Goal: Check status: Check status

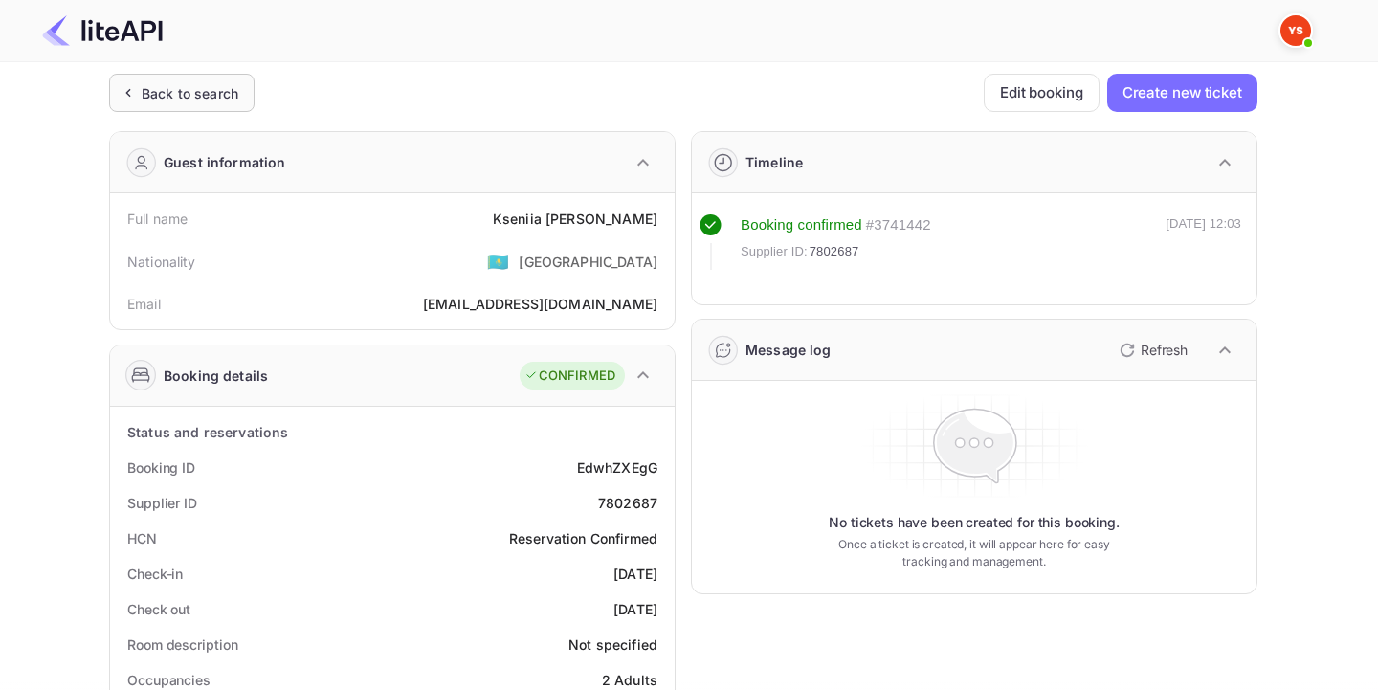
click at [155, 101] on div "Back to search" at bounding box center [190, 93] width 97 height 20
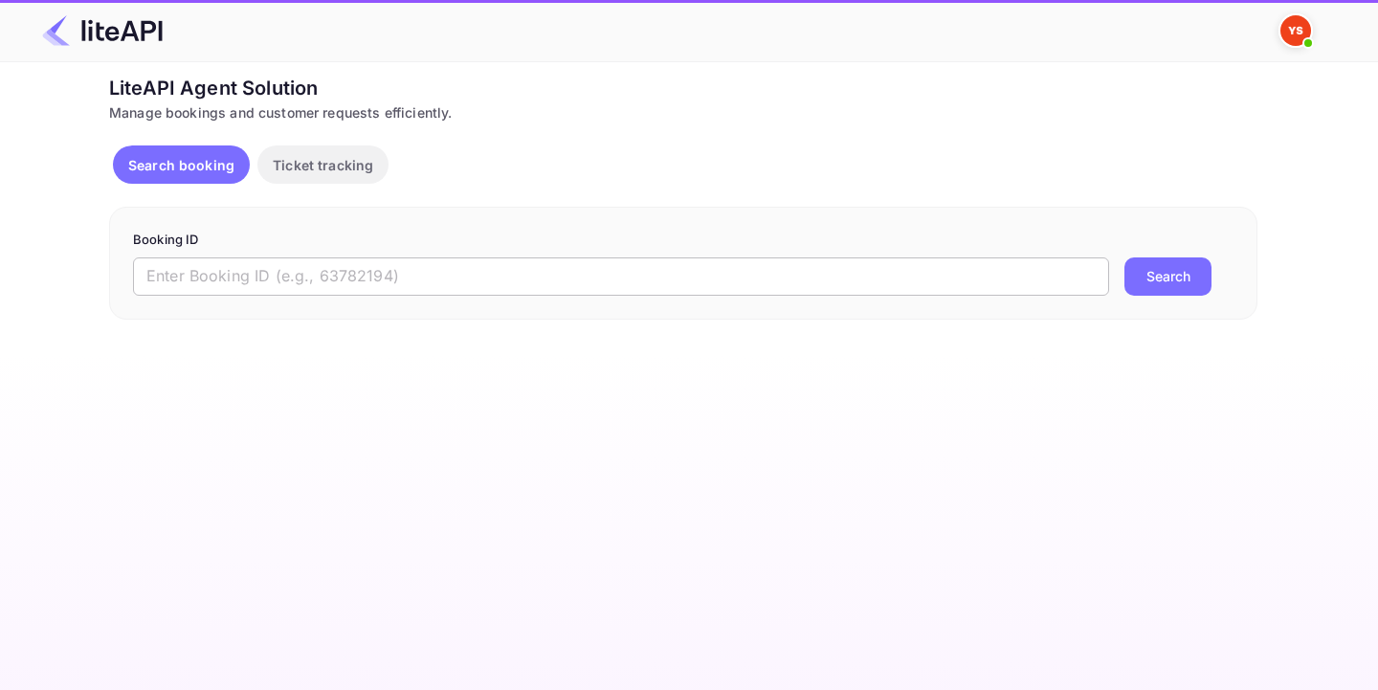
click at [313, 258] on input "text" at bounding box center [621, 276] width 976 height 38
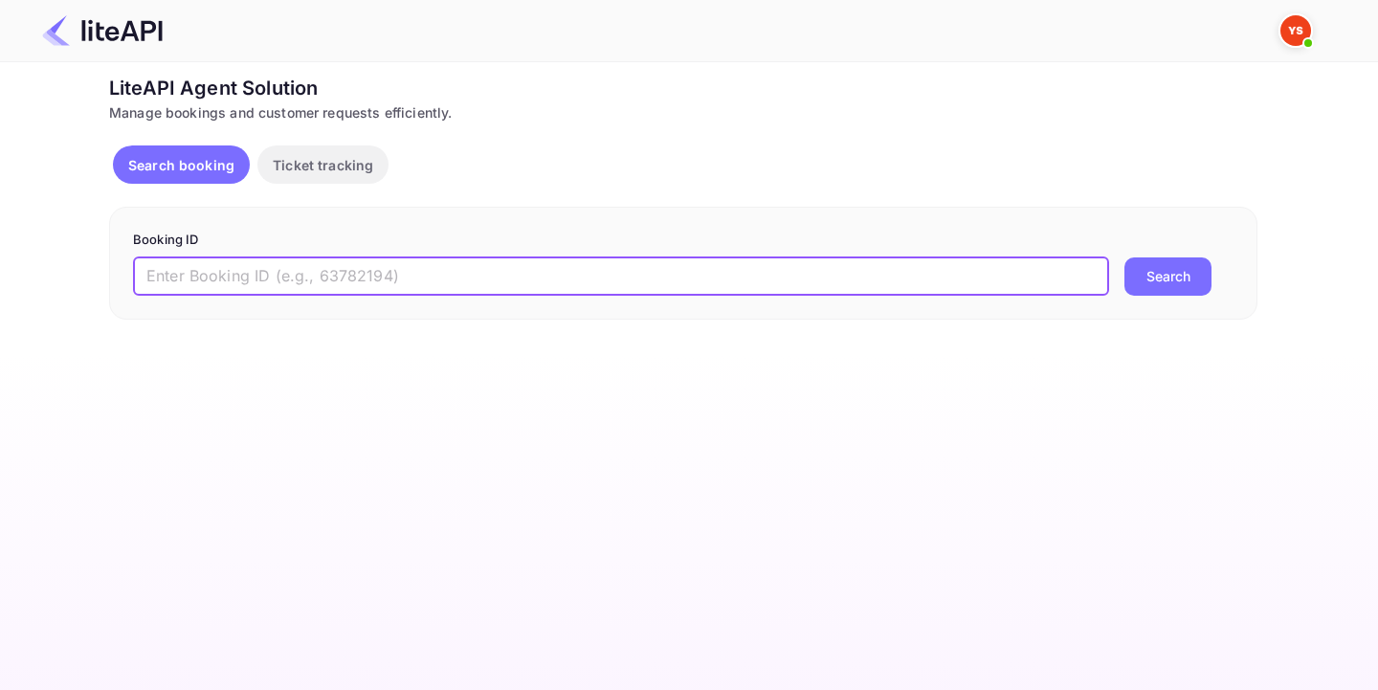
paste input "8705683"
type input "8705683"
click at [1187, 267] on button "Search" at bounding box center [1168, 276] width 87 height 38
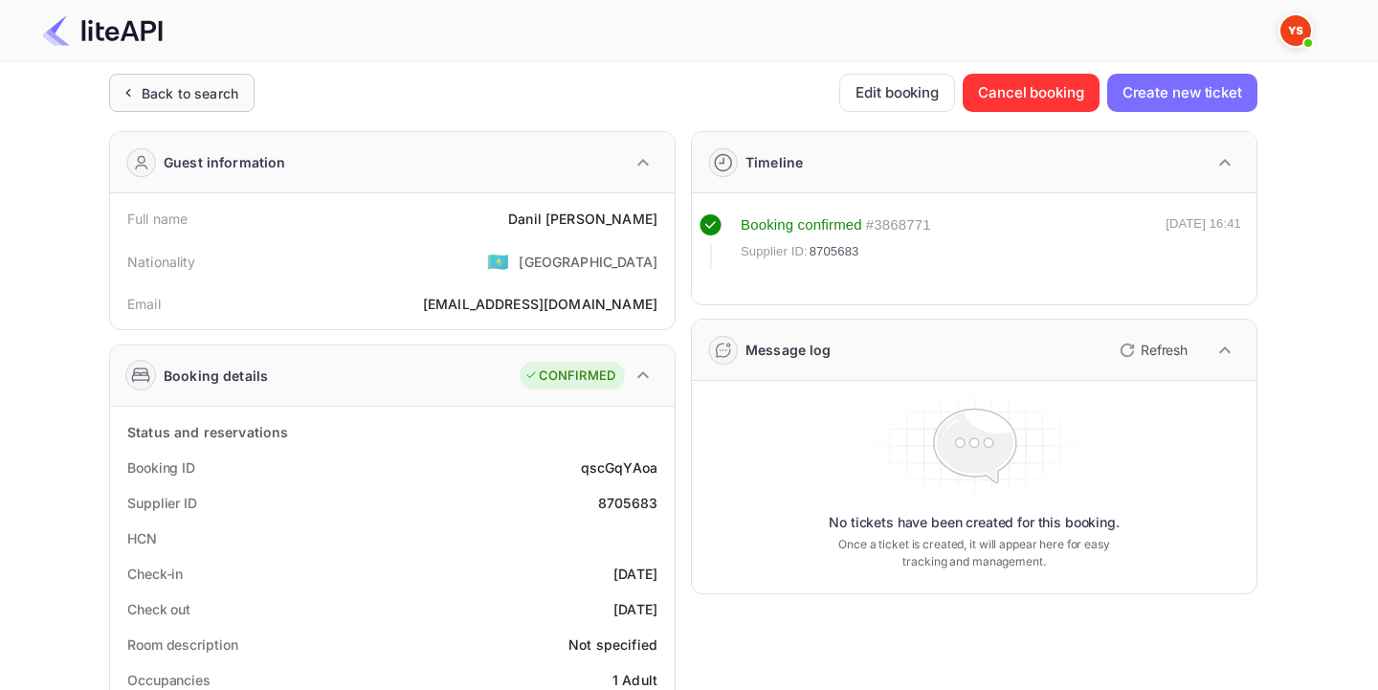
click at [244, 94] on div "Back to search" at bounding box center [181, 93] width 145 height 38
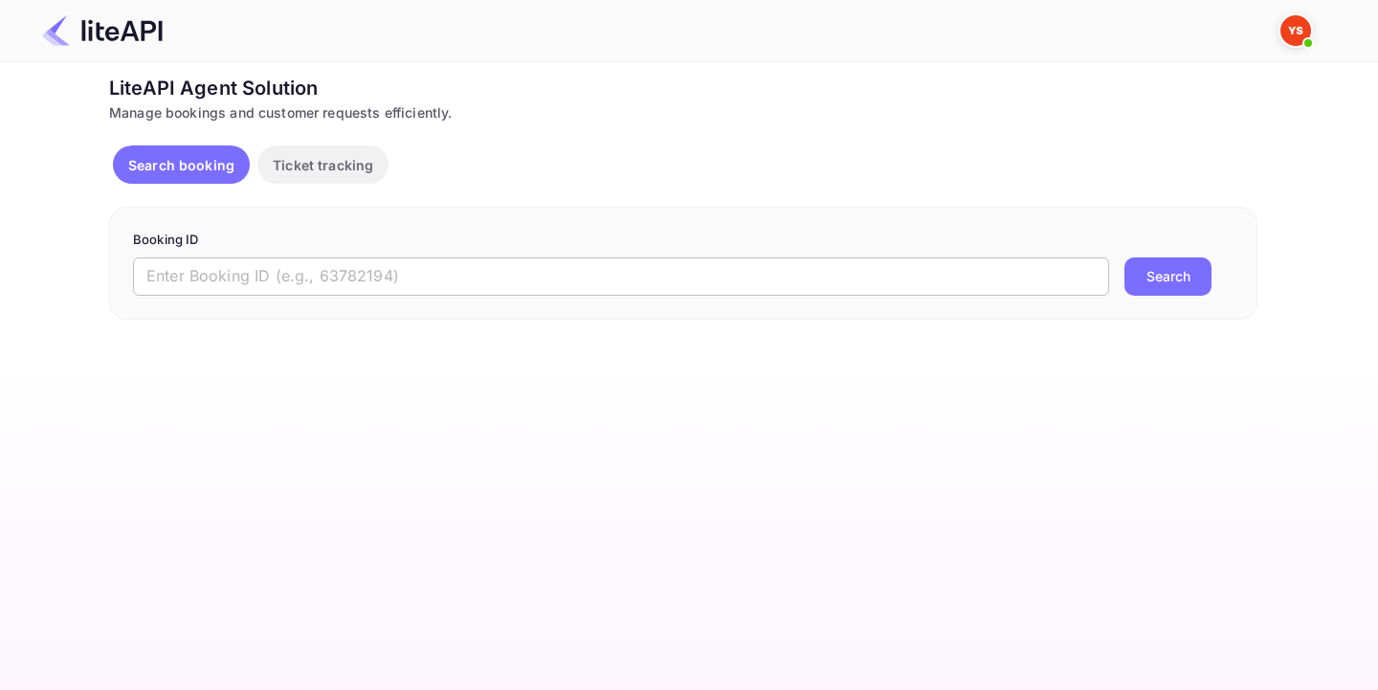
click at [391, 265] on input "text" at bounding box center [621, 276] width 976 height 38
paste input "8705683"
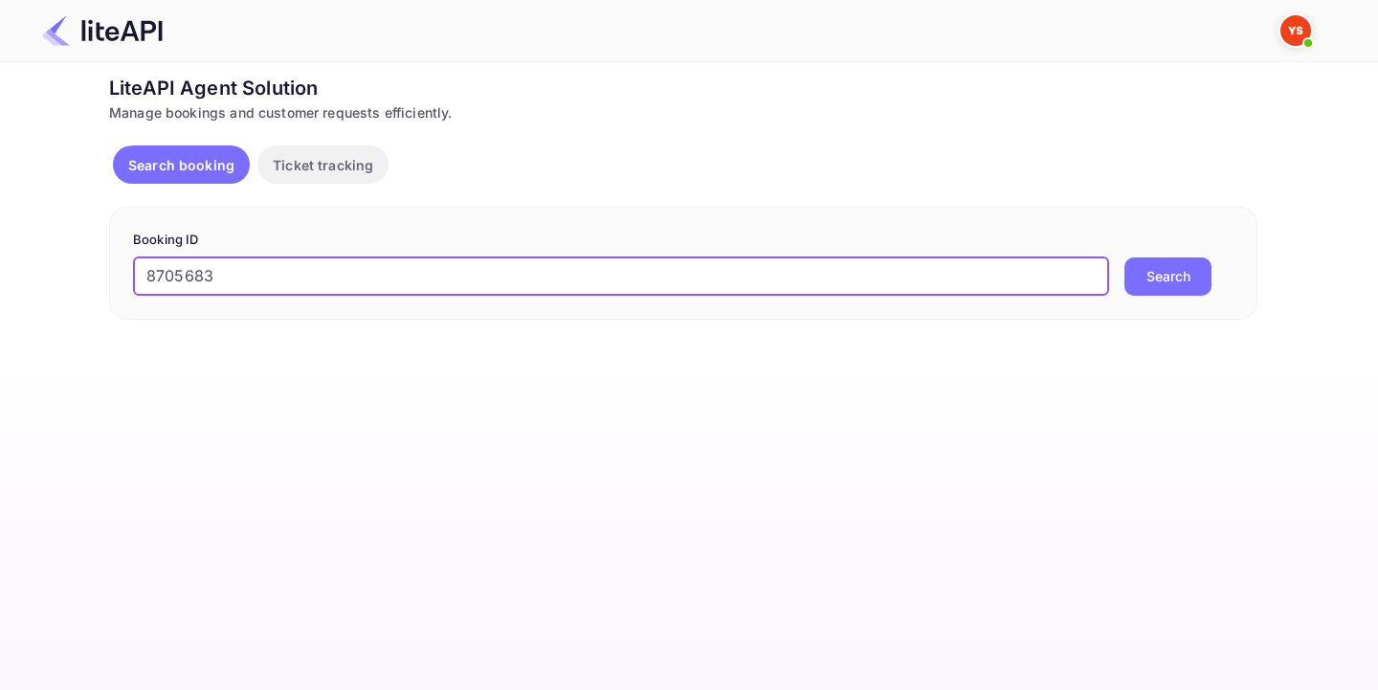
type input "8705683"
click at [1200, 255] on form "Booking ID 8705683 ​ Search" at bounding box center [683, 263] width 1101 height 65
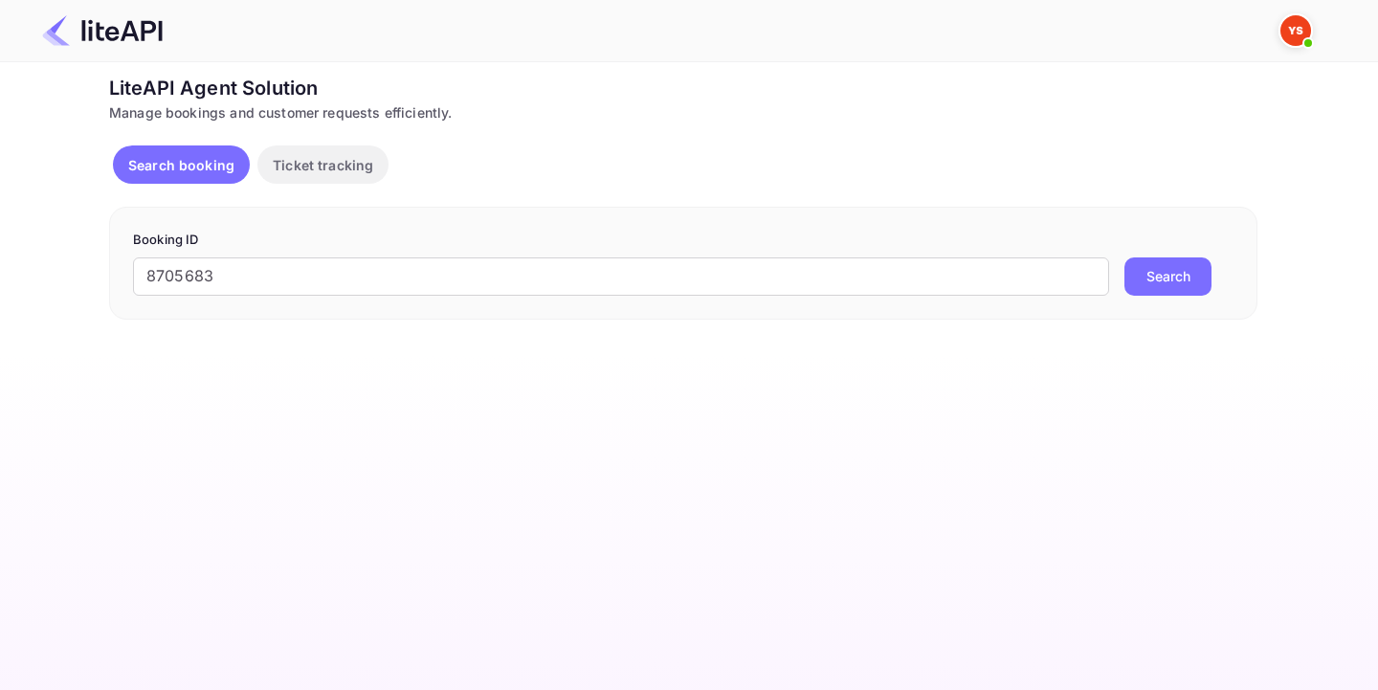
click at [1166, 268] on button "Search" at bounding box center [1168, 276] width 87 height 38
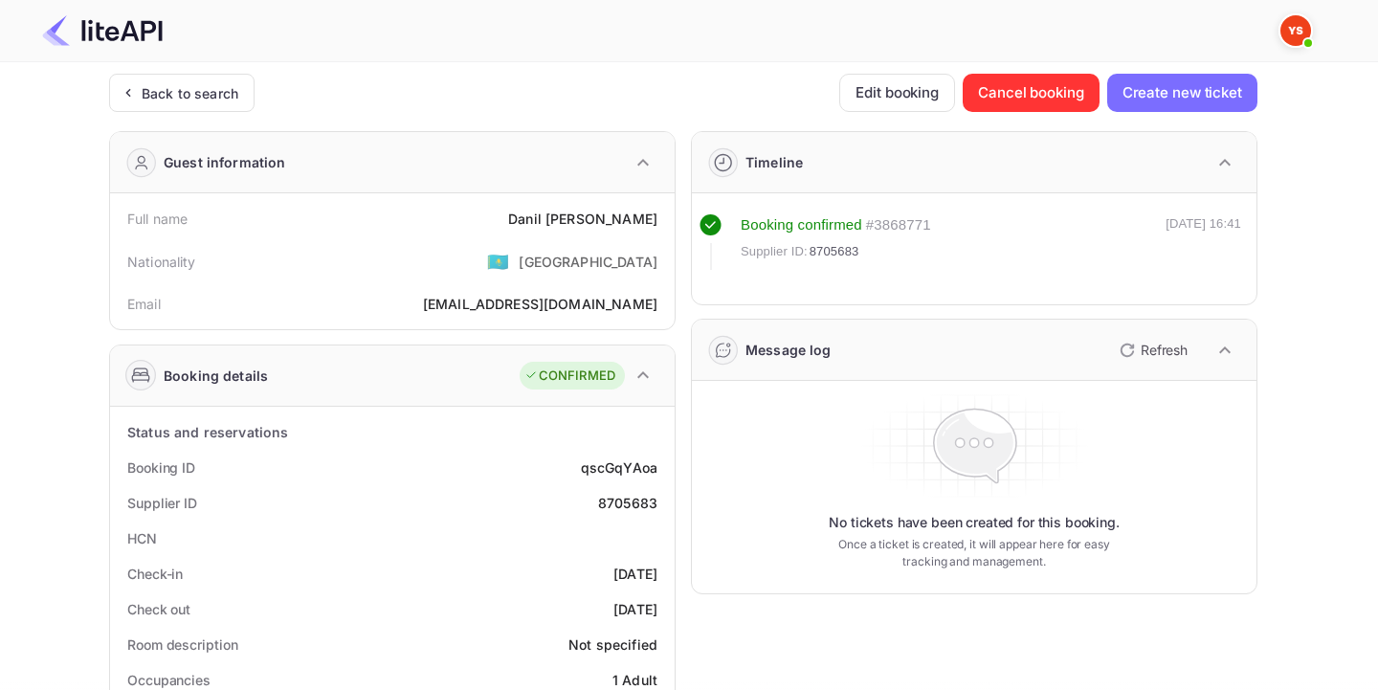
scroll to position [4, 0]
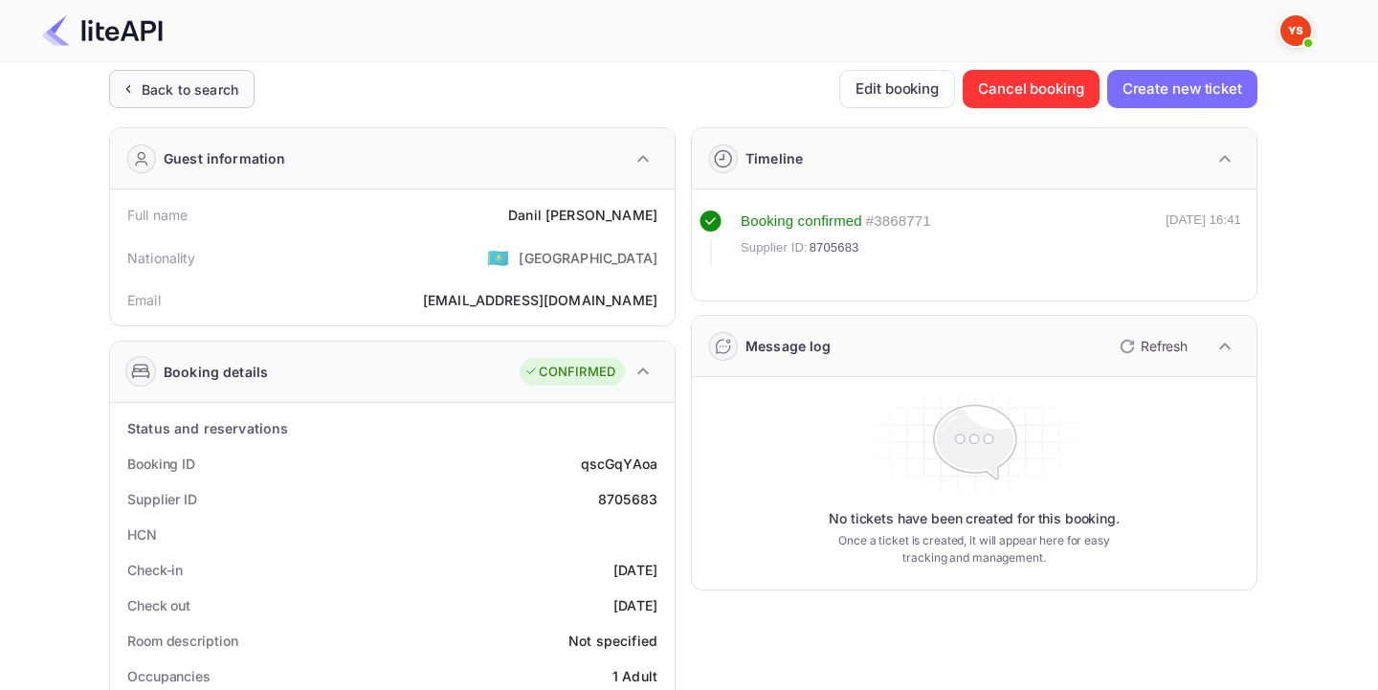
click at [162, 103] on div "Back to search" at bounding box center [181, 89] width 145 height 38
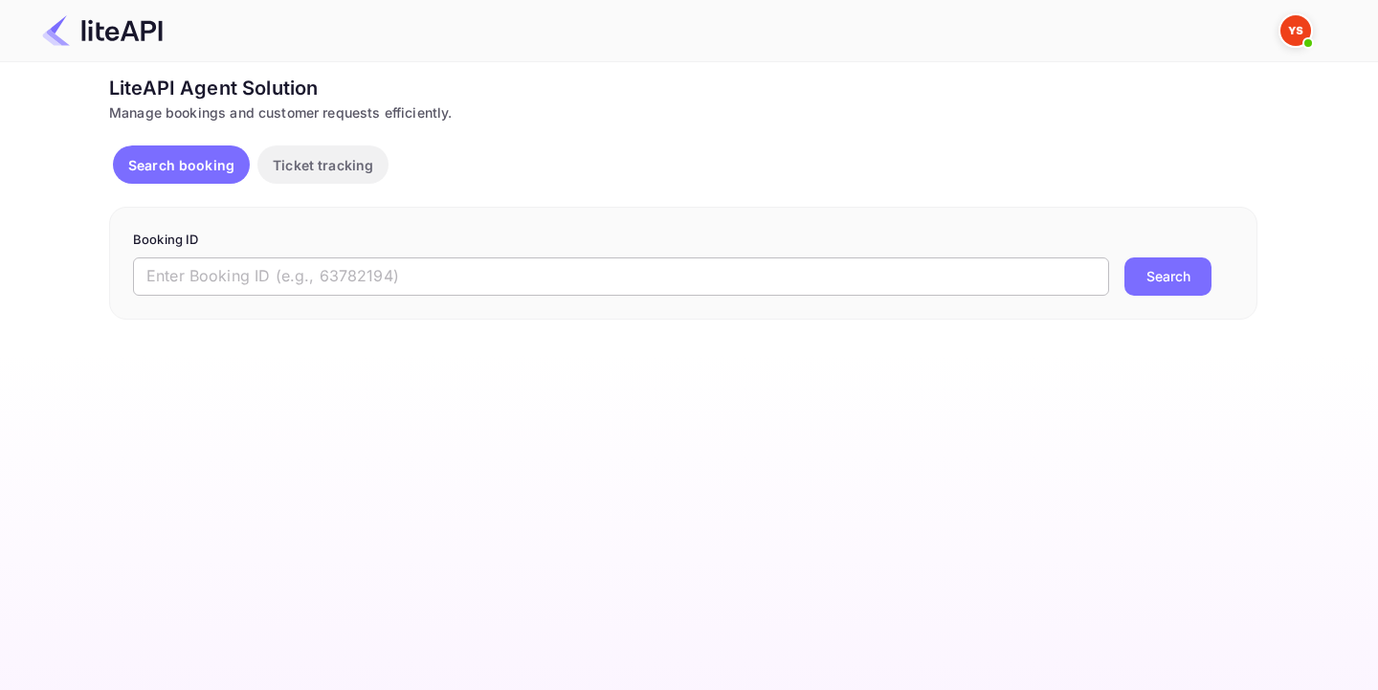
click at [394, 295] on input "text" at bounding box center [621, 276] width 976 height 38
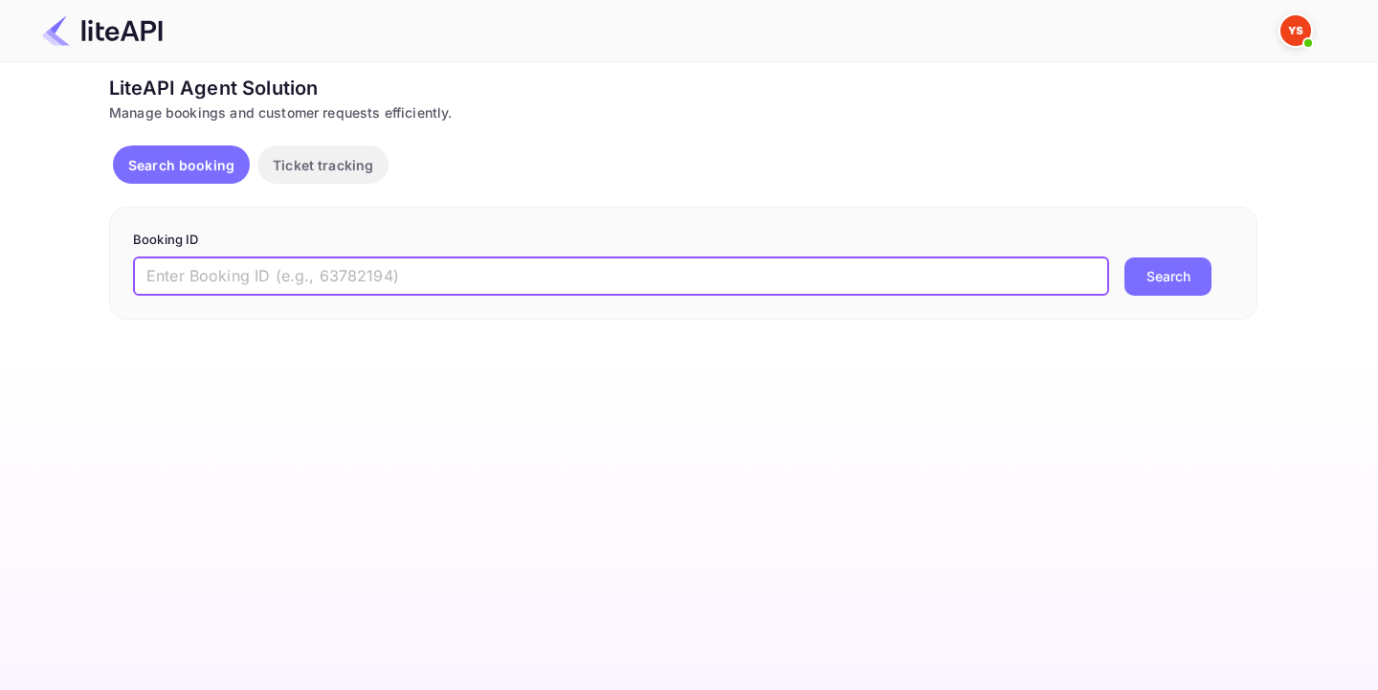
paste input "8940709"
type input "8940709"
click at [1135, 276] on button "Search" at bounding box center [1168, 276] width 87 height 38
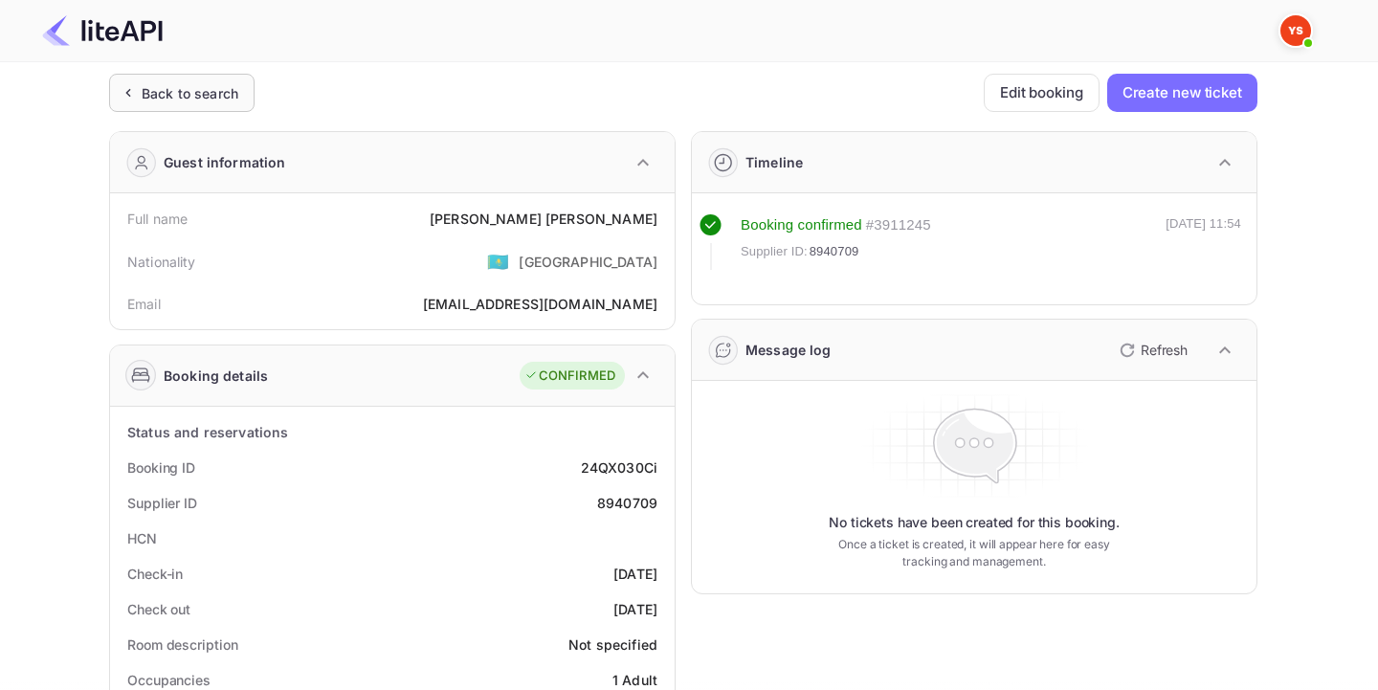
click at [233, 98] on div "Back to search" at bounding box center [190, 93] width 97 height 20
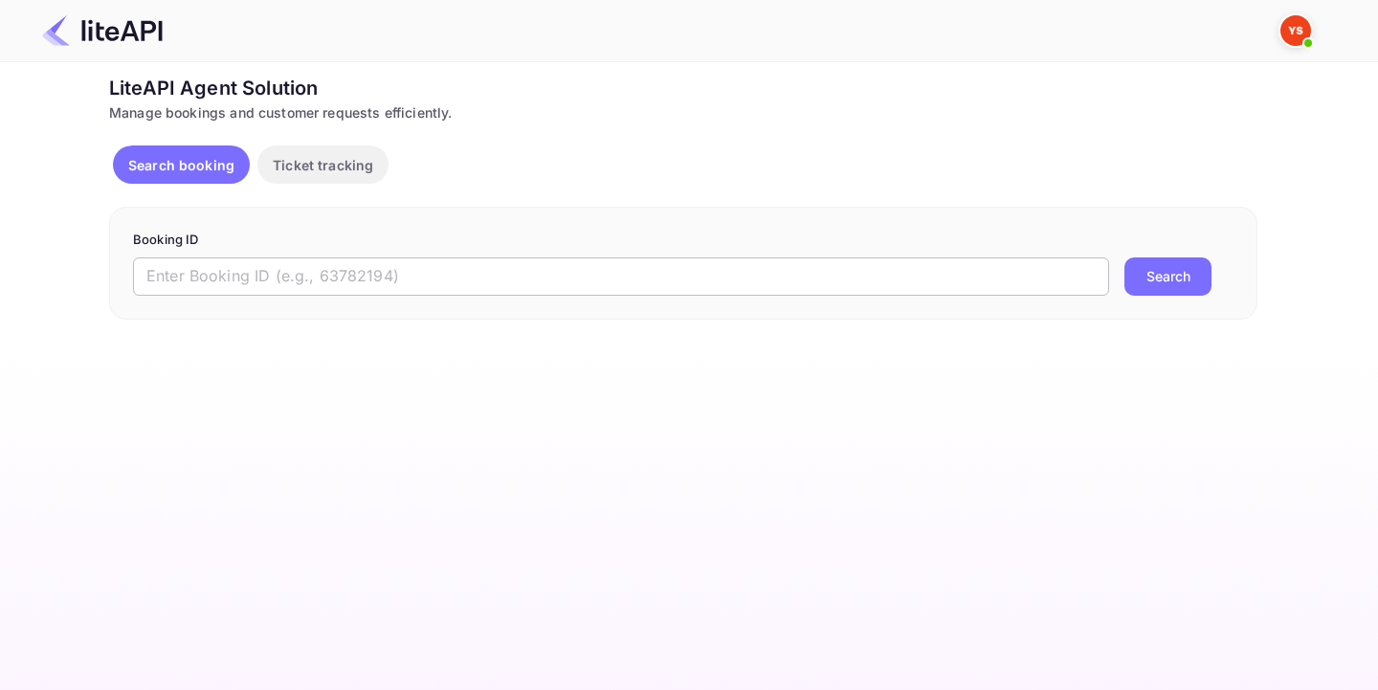
click at [438, 274] on input "text" at bounding box center [621, 276] width 976 height 38
paste input "8810878"
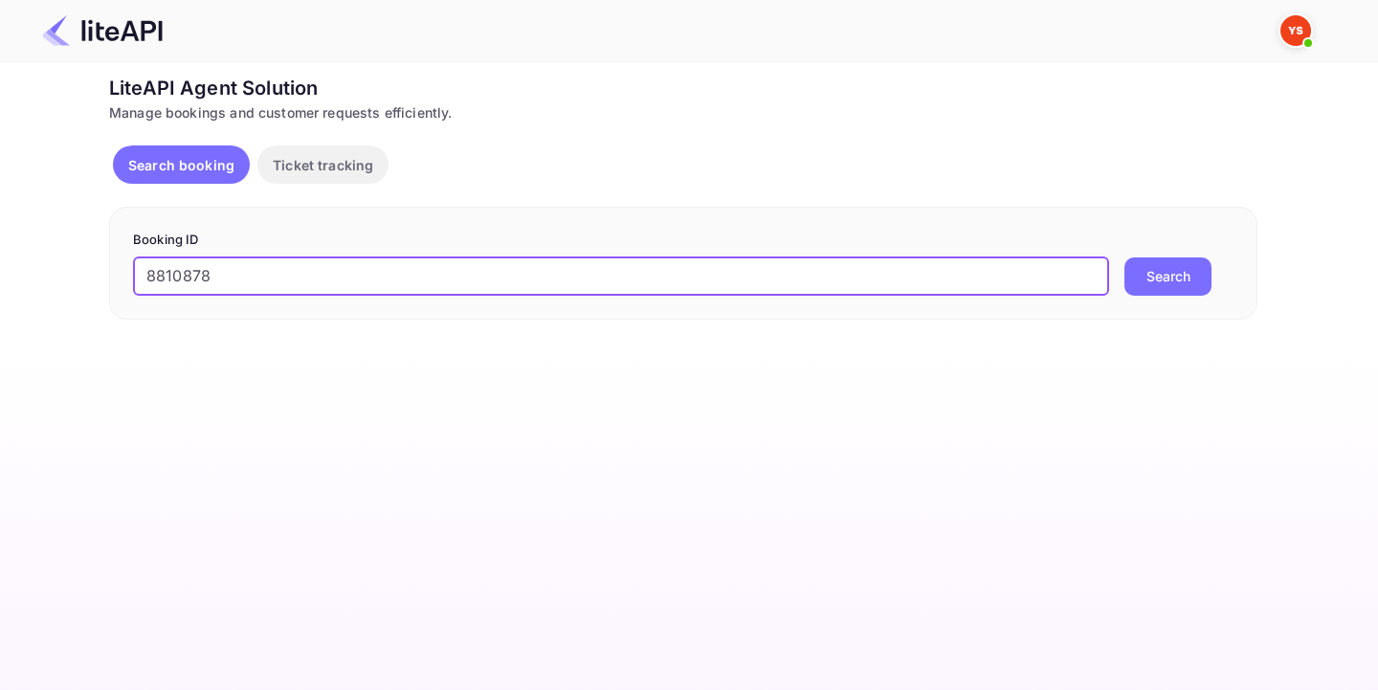
type input "8810878"
click at [1180, 295] on button "Search" at bounding box center [1168, 276] width 87 height 38
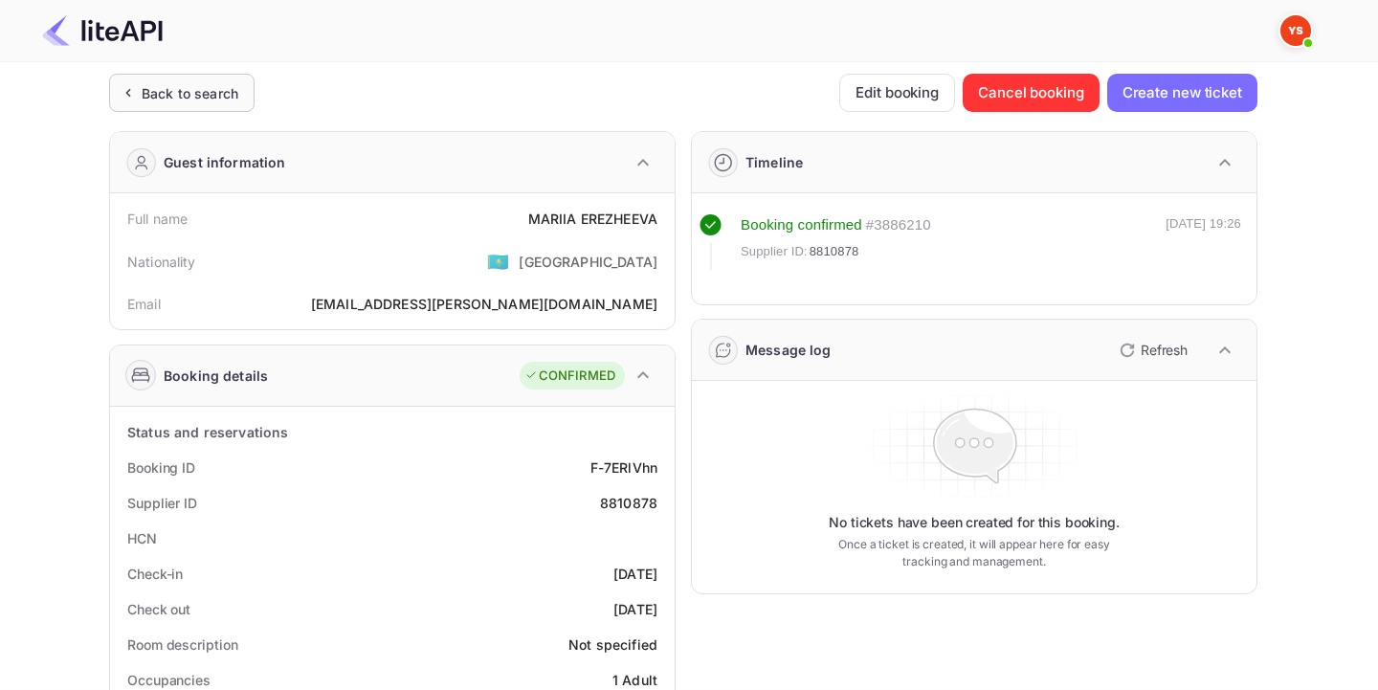
click at [175, 95] on div "Back to search" at bounding box center [190, 93] width 97 height 20
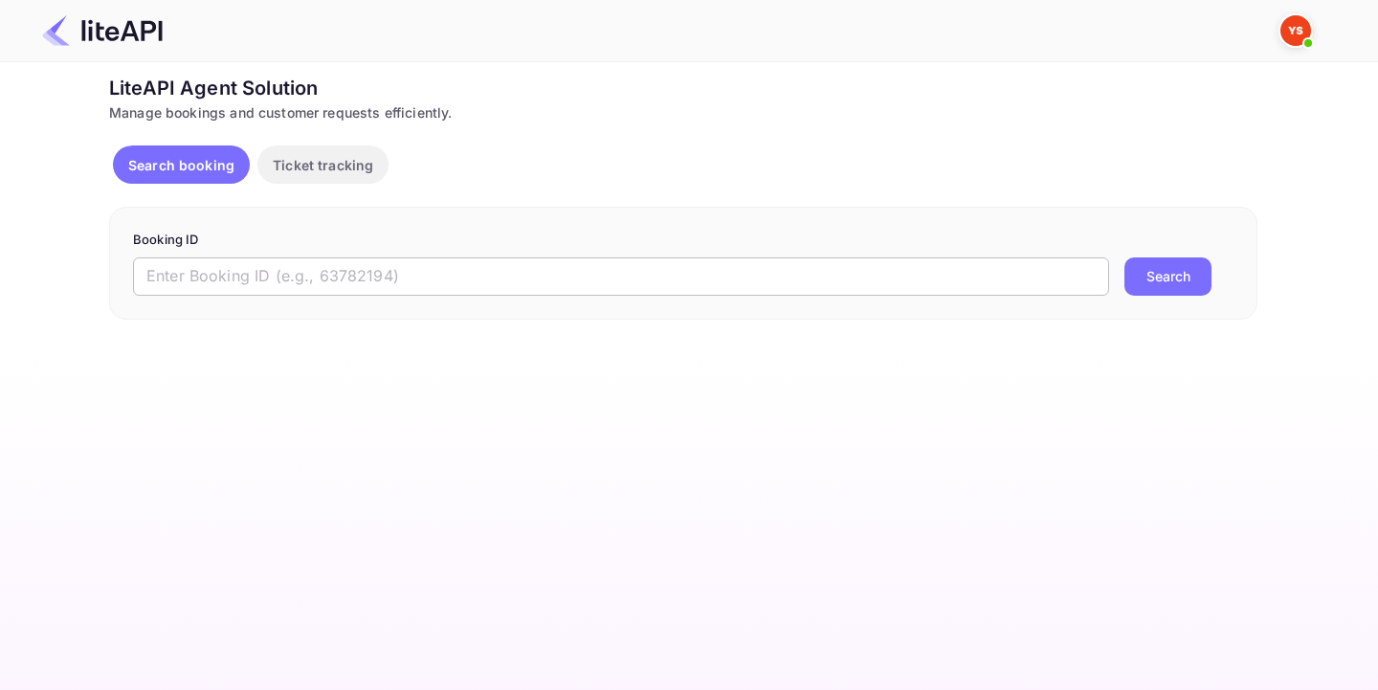
click at [534, 260] on input "text" at bounding box center [621, 276] width 976 height 38
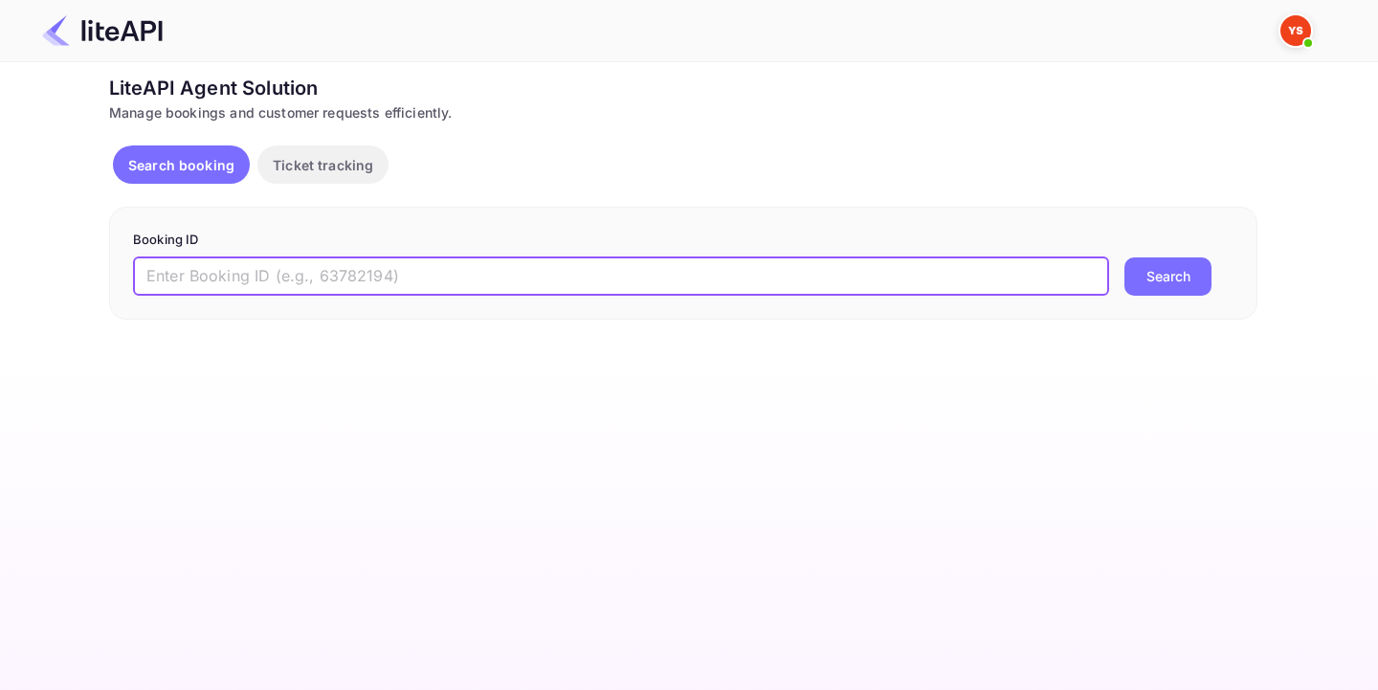
paste input "8956161"
type input "8956161"
click at [1128, 288] on button "Search" at bounding box center [1168, 276] width 87 height 38
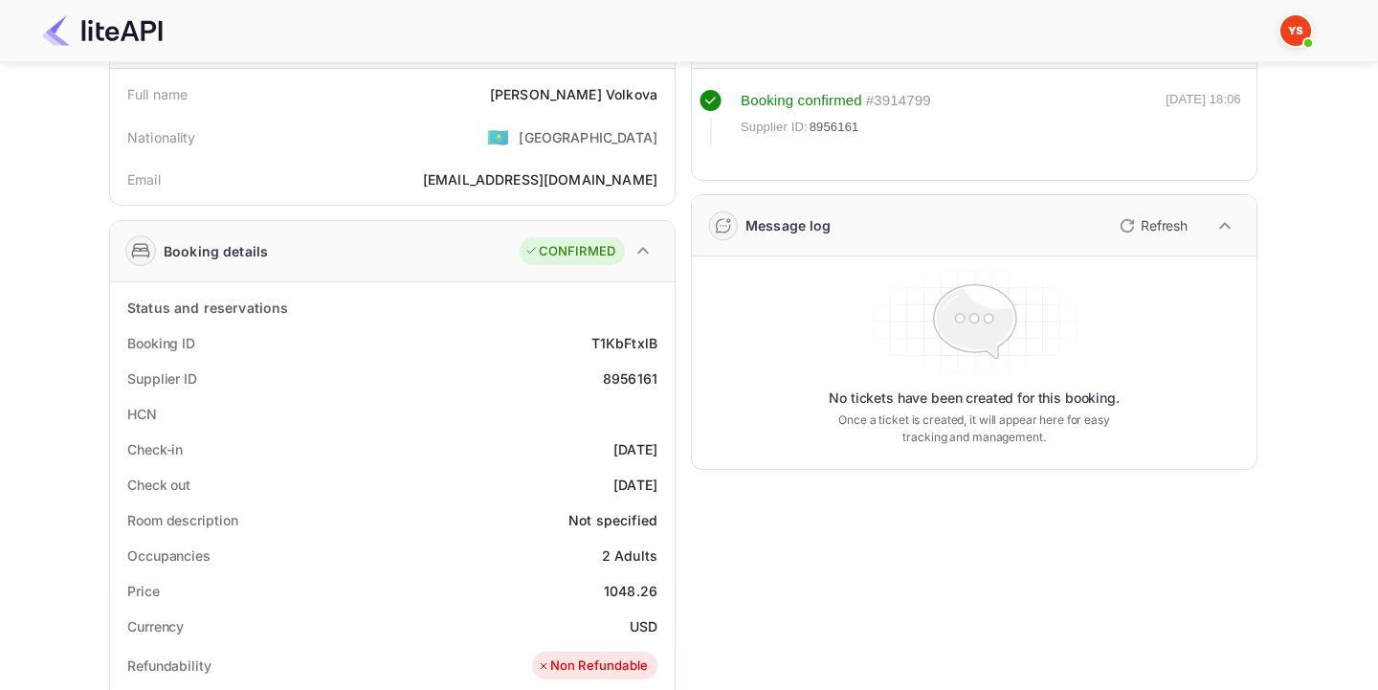
scroll to position [136, 0]
